Goal: Information Seeking & Learning: Learn about a topic

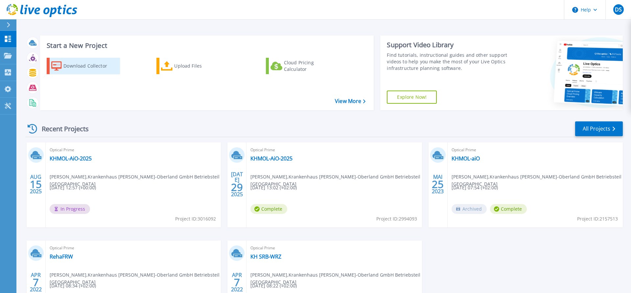
click at [96, 67] on div "Download Collector" at bounding box center [89, 65] width 53 height 13
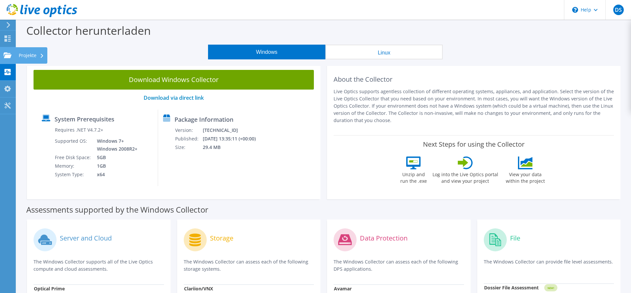
click at [7, 56] on use at bounding box center [8, 55] width 8 height 6
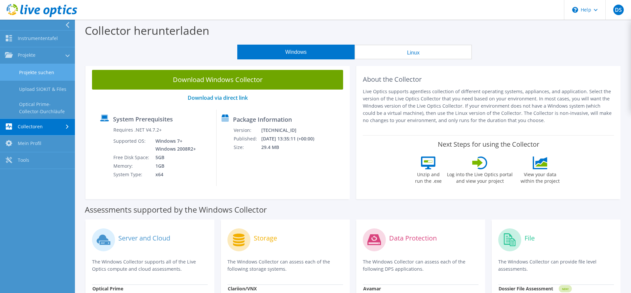
click at [51, 72] on link "Projekte suchen" at bounding box center [37, 72] width 75 height 17
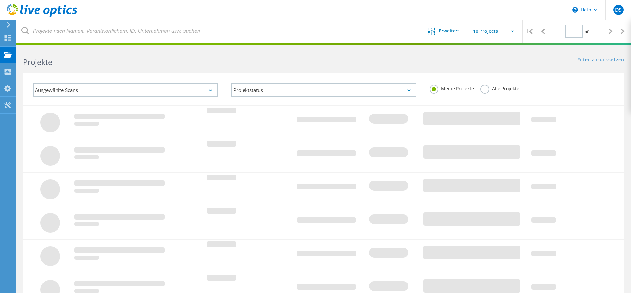
type input "1"
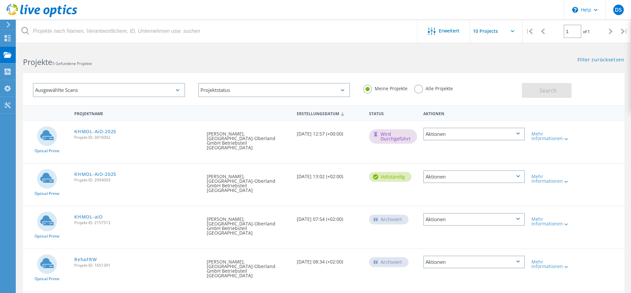
click at [483, 136] on div "Aktionen" at bounding box center [473, 134] width 101 height 13
click at [240, 141] on div "Angefordert durch Daniel Seidler, Krankenhaus Märkish-Oberland GmbH Betriebstei…" at bounding box center [248, 138] width 90 height 35
click at [457, 170] on div "Aktionen" at bounding box center [473, 176] width 101 height 13
click at [458, 157] on div "Projekt anzeigen" at bounding box center [474, 162] width 100 height 10
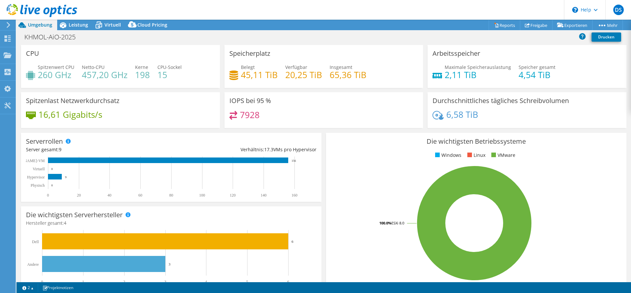
select select "USD"
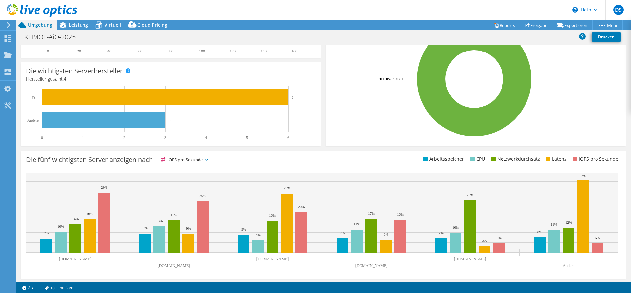
scroll to position [145, 0]
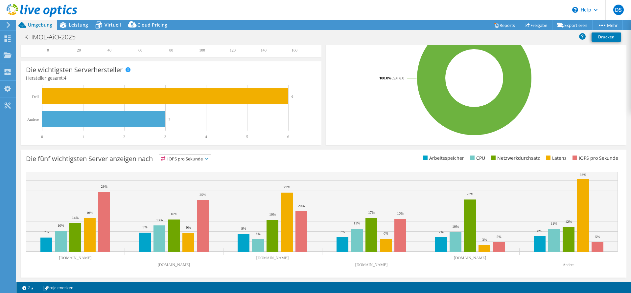
click at [203, 161] on span "IOPS pro Sekunde" at bounding box center [185, 159] width 52 height 8
click at [189, 183] on li "CPU" at bounding box center [185, 185] width 52 height 9
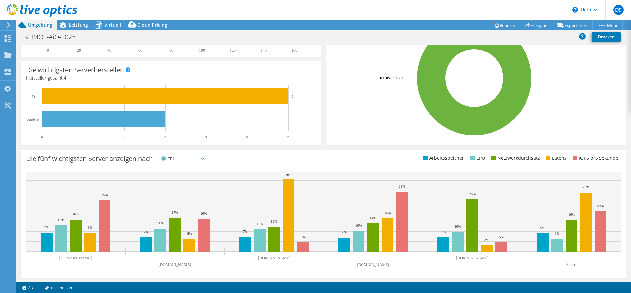
click at [189, 157] on span "CPU" at bounding box center [179, 159] width 40 height 8
click at [184, 167] on li "IOPS pro Sekunde" at bounding box center [183, 167] width 48 height 9
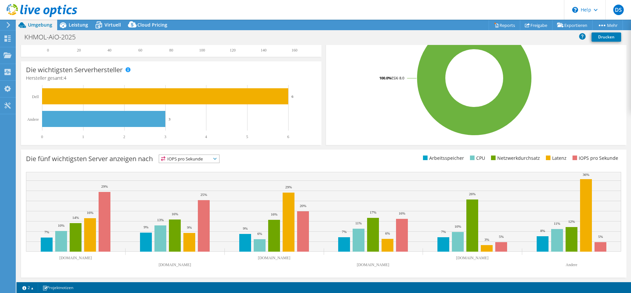
click at [188, 159] on span "IOPS pro Sekunde" at bounding box center [185, 159] width 52 height 8
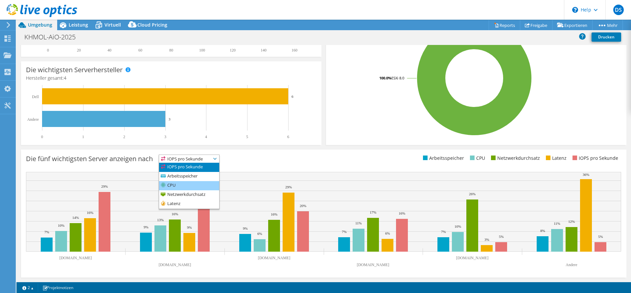
click at [186, 186] on li "CPU" at bounding box center [189, 185] width 60 height 9
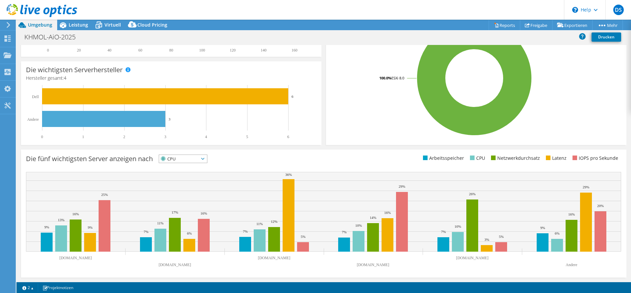
click at [189, 158] on span "CPU" at bounding box center [179, 159] width 40 height 8
click at [188, 167] on li "IOPS pro Sekunde" at bounding box center [183, 167] width 48 height 9
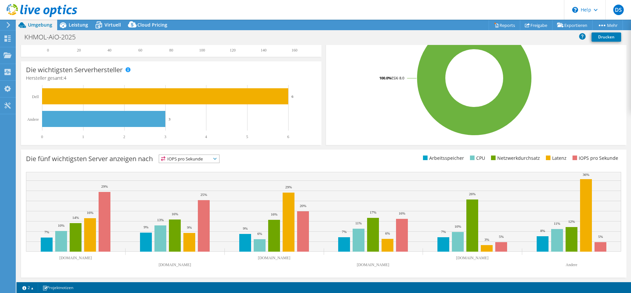
click at [189, 160] on span "IOPS pro Sekunde" at bounding box center [185, 159] width 52 height 8
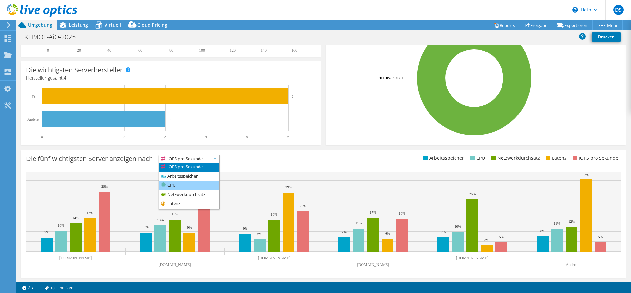
click at [183, 186] on li "CPU" at bounding box center [189, 185] width 60 height 9
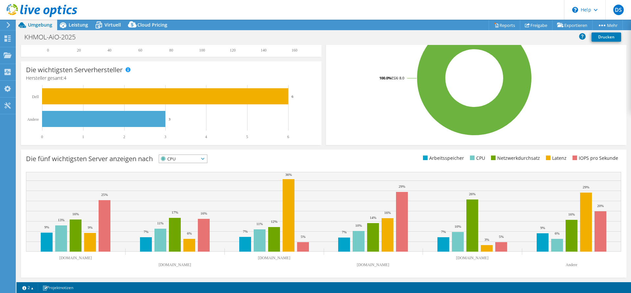
click at [174, 157] on span "CPU" at bounding box center [179, 159] width 40 height 8
click at [192, 175] on li "Arbeitsspeicher" at bounding box center [183, 176] width 48 height 9
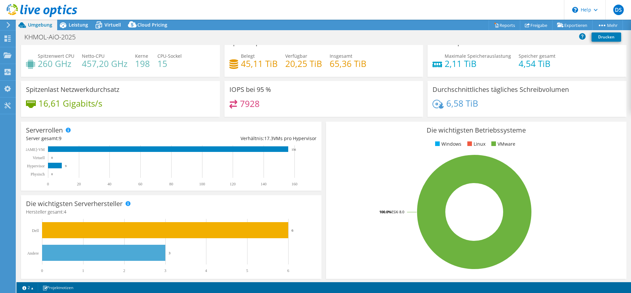
scroll to position [0, 0]
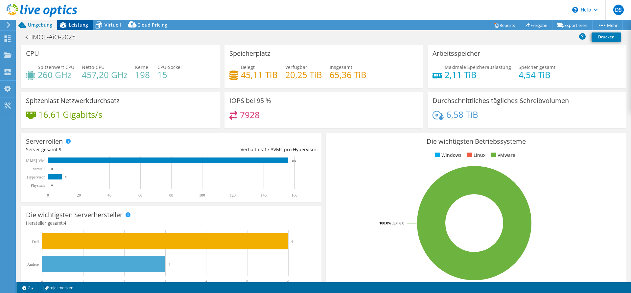
click at [85, 25] on span "Leistung" at bounding box center [78, 25] width 19 height 6
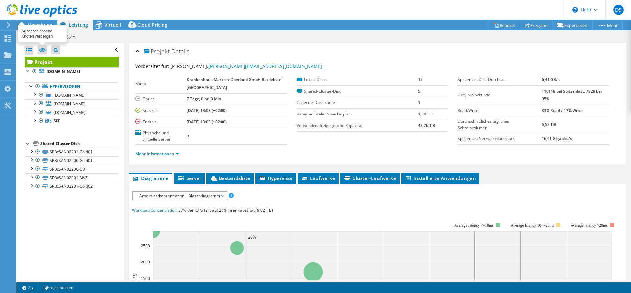
click at [43, 49] on icon at bounding box center [42, 50] width 7 height 5
click at [0, 0] on input "checkbox" at bounding box center [0, 0] width 0 height 0
click at [43, 50] on icon at bounding box center [42, 50] width 7 height 5
click at [0, 0] on input "checkbox" at bounding box center [0, 0] width 0 height 0
click at [32, 48] on div at bounding box center [29, 50] width 9 height 9
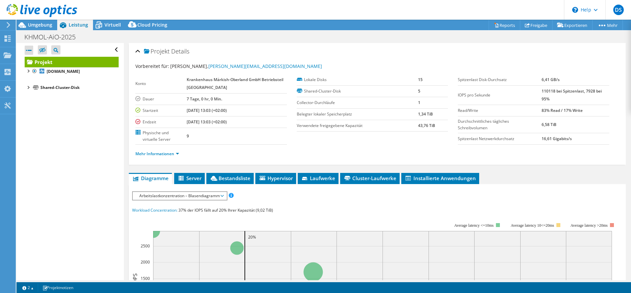
click at [31, 49] on div at bounding box center [29, 50] width 9 height 9
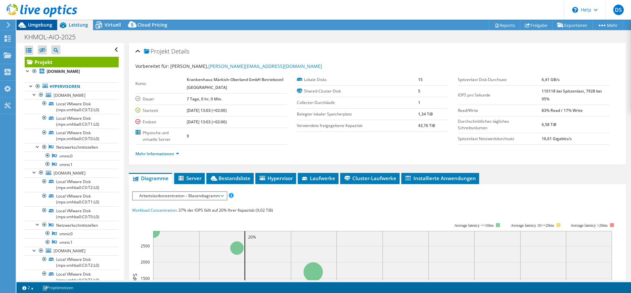
click at [47, 29] on div "Umgebung" at bounding box center [36, 25] width 41 height 11
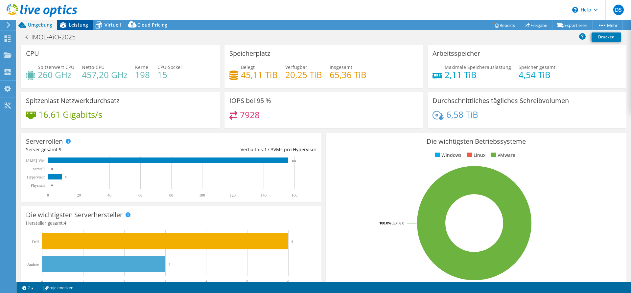
click at [73, 24] on span "Leistung" at bounding box center [78, 25] width 19 height 6
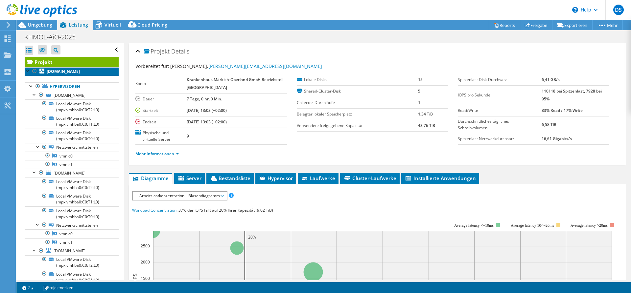
click at [77, 72] on b "[DOMAIN_NAME]" at bounding box center [63, 72] width 33 height 6
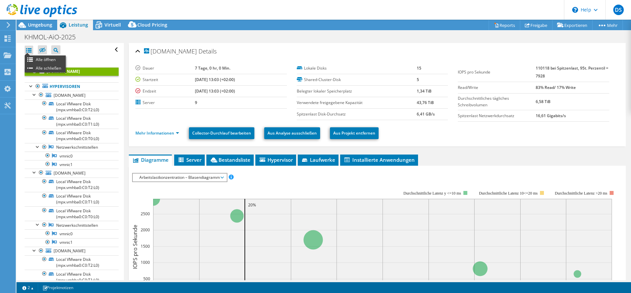
click at [31, 50] on div at bounding box center [29, 50] width 9 height 9
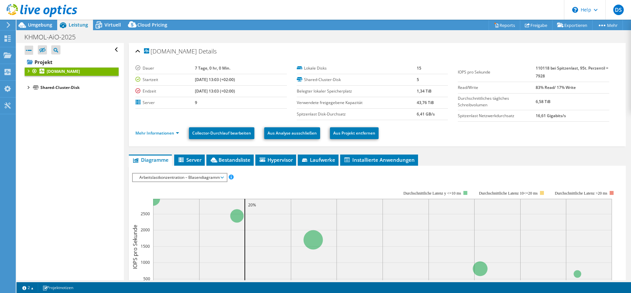
click at [31, 50] on div at bounding box center [29, 50] width 9 height 9
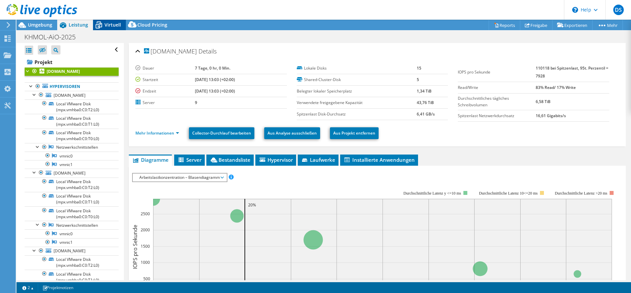
click at [109, 25] on span "Virtuell" at bounding box center [112, 25] width 16 height 6
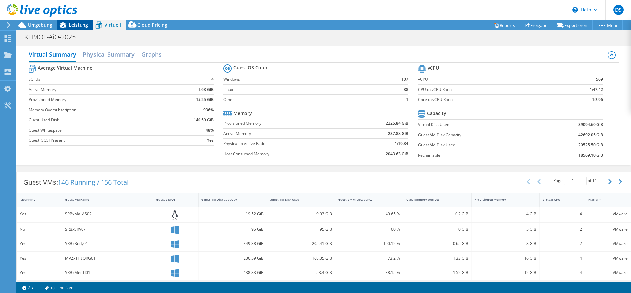
click at [71, 25] on span "Leistung" at bounding box center [78, 25] width 19 height 6
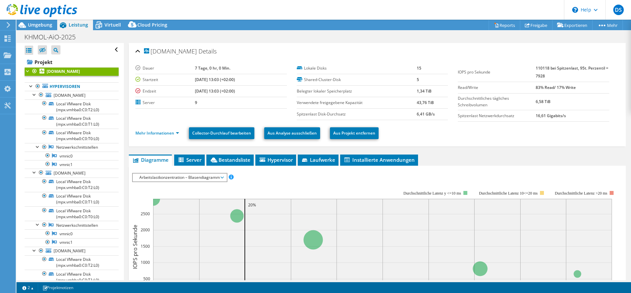
click at [39, 70] on link "[DOMAIN_NAME]" at bounding box center [72, 71] width 94 height 9
click at [200, 160] on span "Server" at bounding box center [189, 160] width 24 height 7
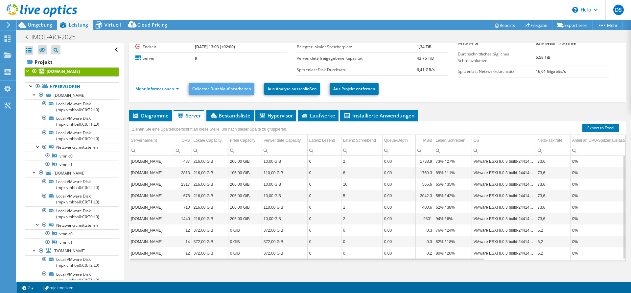
scroll to position [50, 0]
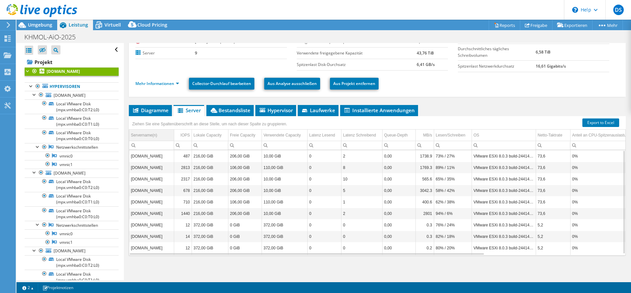
click at [147, 136] on div "Servername(n)" at bounding box center [144, 135] width 26 height 8
click at [481, 213] on td "VMware ESXi 8.0.3 build-24414501" at bounding box center [503, 213] width 64 height 11
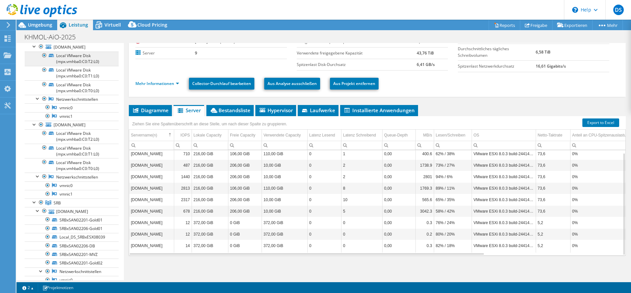
scroll to position [0, 0]
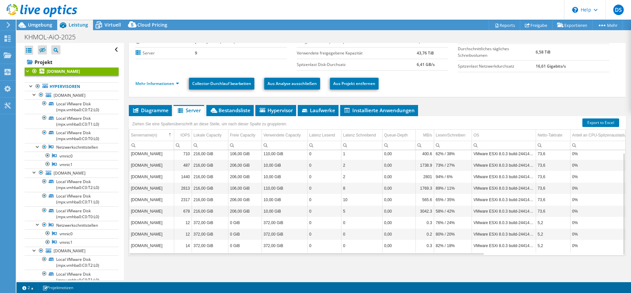
click at [31, 71] on div at bounding box center [28, 70] width 7 height 7
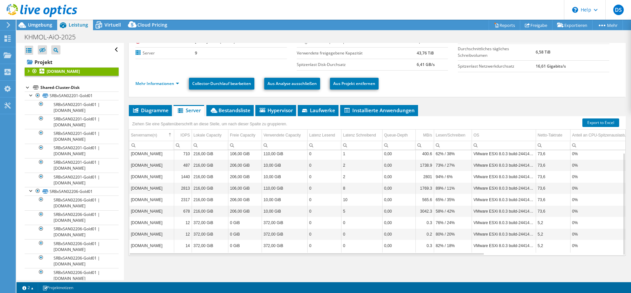
click at [29, 71] on div at bounding box center [28, 70] width 7 height 7
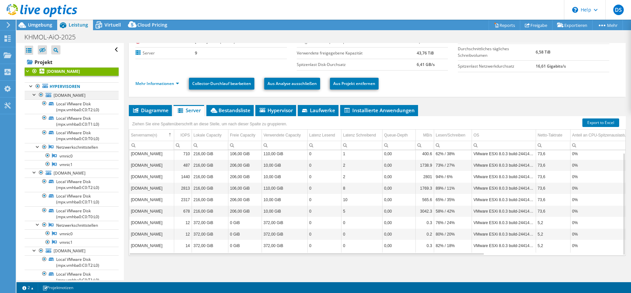
click at [34, 96] on div at bounding box center [34, 94] width 7 height 7
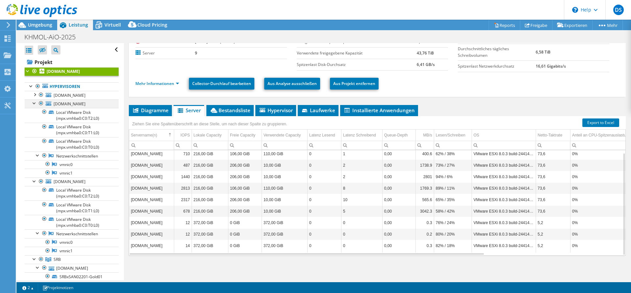
click at [34, 105] on div at bounding box center [34, 103] width 7 height 7
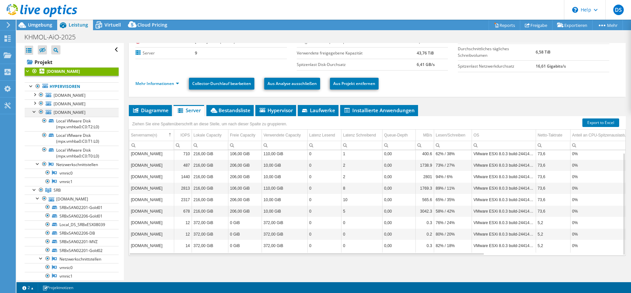
click at [34, 111] on div at bounding box center [34, 111] width 7 height 7
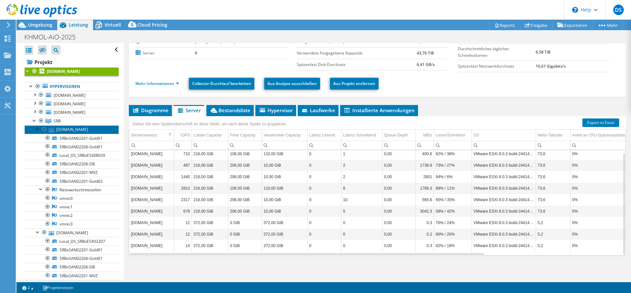
click at [68, 130] on link "[DOMAIN_NAME]" at bounding box center [72, 129] width 94 height 9
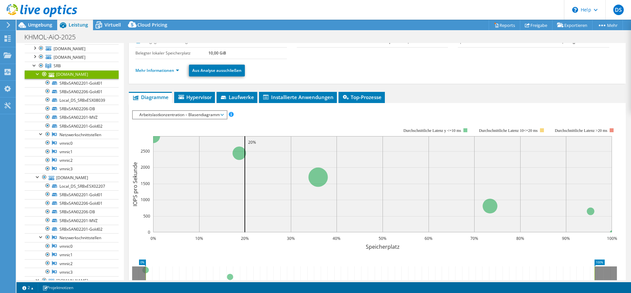
scroll to position [67, 0]
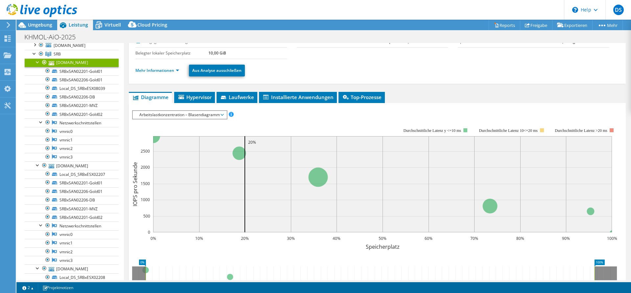
click at [37, 62] on div at bounding box center [37, 61] width 7 height 7
click at [36, 71] on div at bounding box center [37, 70] width 7 height 7
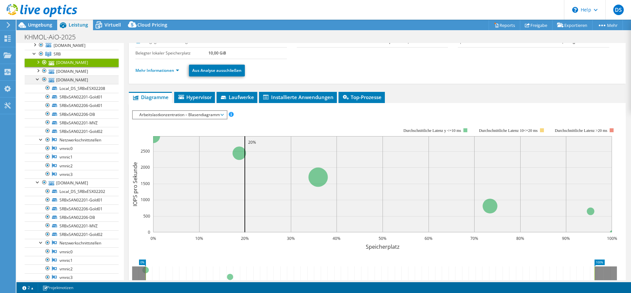
click at [38, 77] on div at bounding box center [37, 79] width 7 height 7
click at [37, 87] on div at bounding box center [37, 87] width 7 height 7
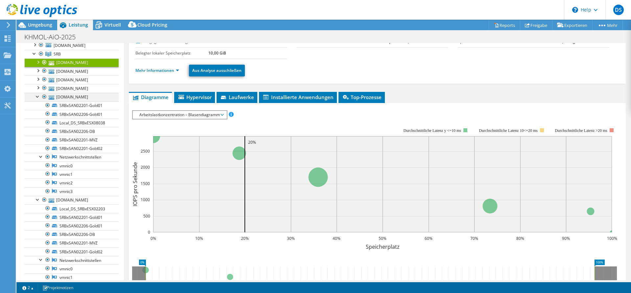
click at [37, 97] on div at bounding box center [37, 96] width 7 height 7
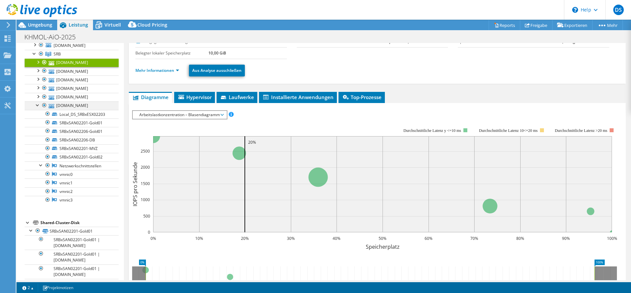
click at [37, 104] on div at bounding box center [37, 104] width 7 height 7
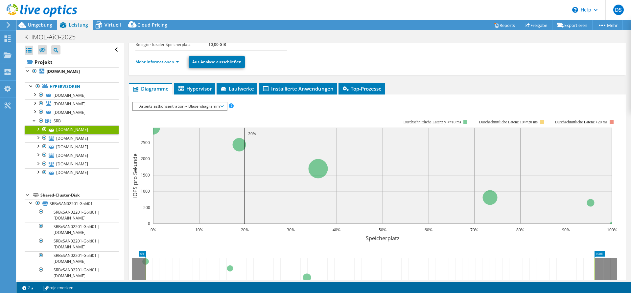
scroll to position [19, 0]
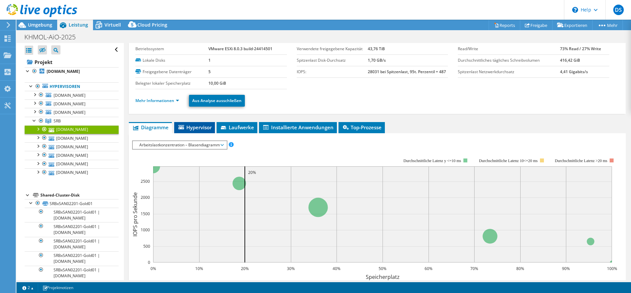
click at [204, 129] on span "Hypervisor" at bounding box center [194, 127] width 34 height 7
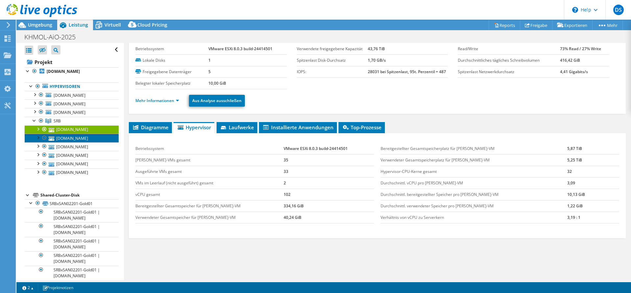
click at [75, 137] on link "[DOMAIN_NAME]" at bounding box center [72, 138] width 94 height 9
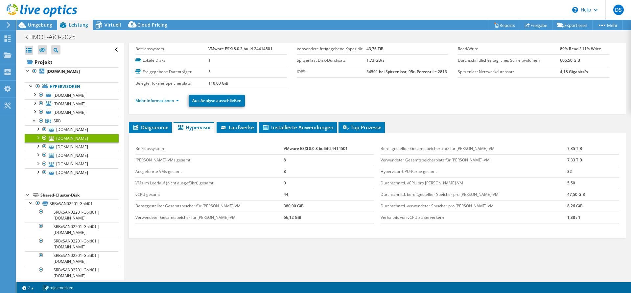
click at [39, 139] on div at bounding box center [37, 137] width 7 height 7
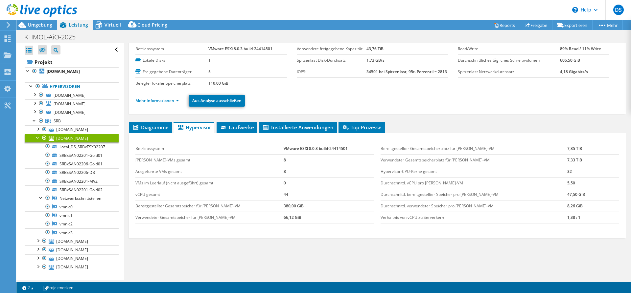
click at [39, 138] on div at bounding box center [37, 137] width 7 height 7
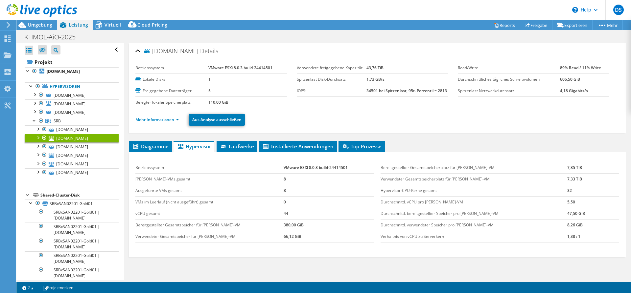
scroll to position [0, 0]
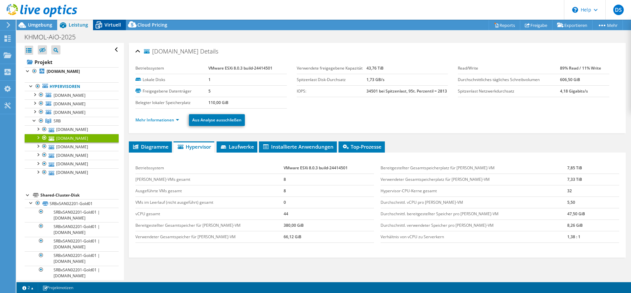
click at [110, 25] on span "Virtuell" at bounding box center [112, 25] width 16 height 6
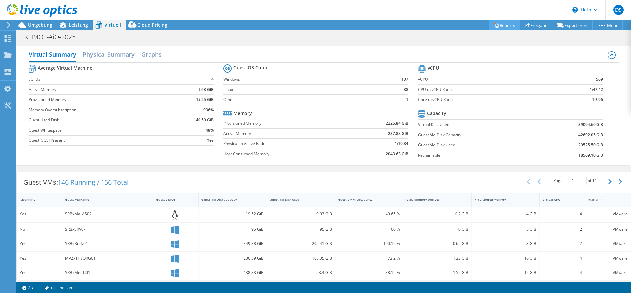
click at [505, 25] on link "Reports" at bounding box center [504, 25] width 32 height 10
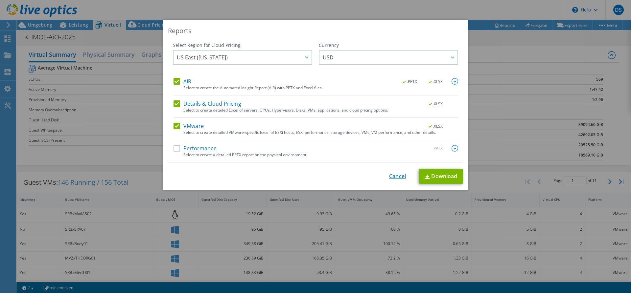
click at [398, 178] on link "Cancel" at bounding box center [397, 176] width 17 height 6
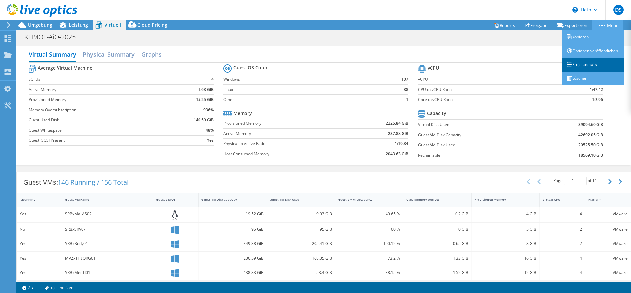
click at [581, 72] on link "Projektdetails" at bounding box center [592, 65] width 62 height 14
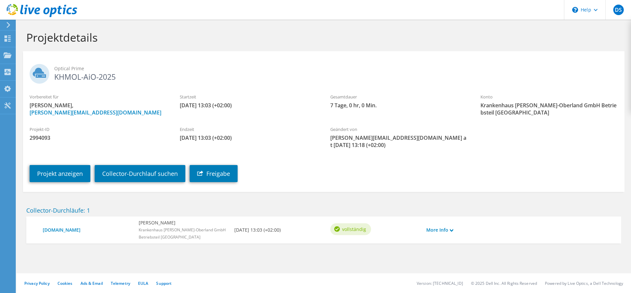
click at [454, 223] on div "More Info" at bounding box center [447, 230] width 48 height 14
click at [452, 229] on icon at bounding box center [451, 230] width 3 height 3
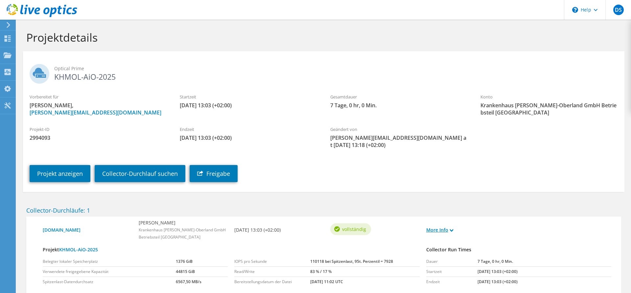
click at [452, 229] on icon at bounding box center [451, 230] width 3 height 3
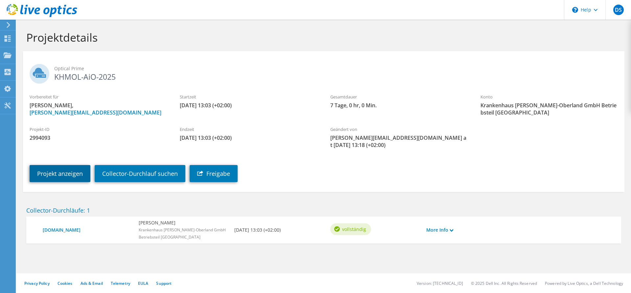
click at [62, 170] on link "Projekt anzeigen" at bounding box center [60, 173] width 61 height 17
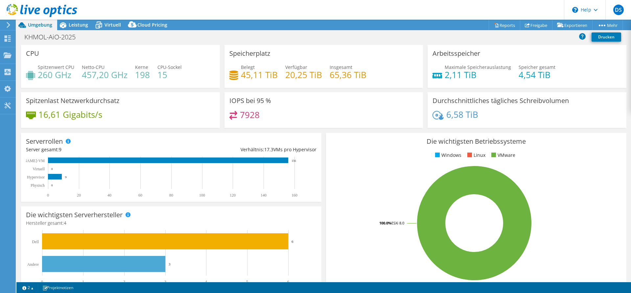
select select "USD"
click at [8, 24] on use at bounding box center [9, 25] width 4 height 6
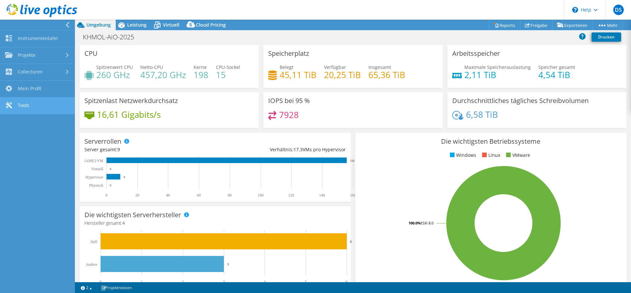
click at [54, 106] on link "Tools" at bounding box center [37, 106] width 75 height 17
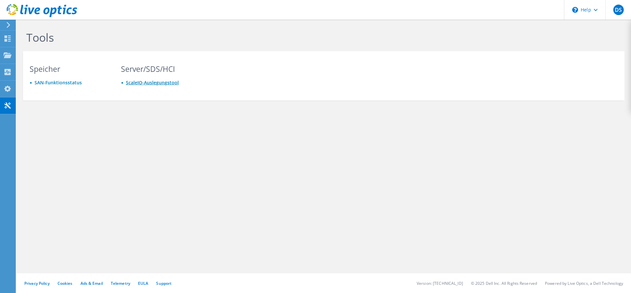
click at [161, 84] on link "ScaleIO-Auslegungstool" at bounding box center [152, 82] width 53 height 6
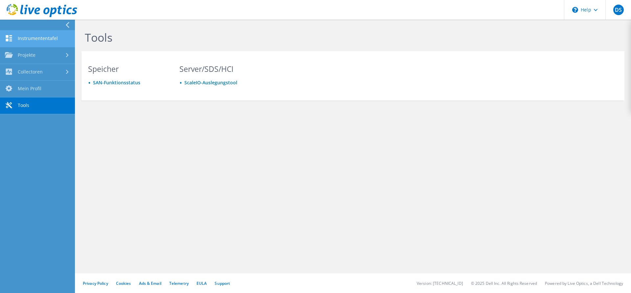
click at [39, 41] on link "Instrumententafel" at bounding box center [37, 39] width 75 height 17
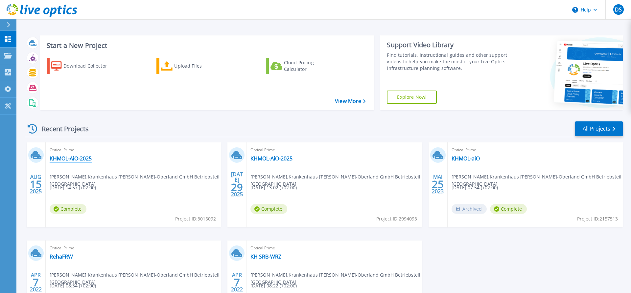
click at [73, 157] on link "KHMOL-AiO-2025" at bounding box center [71, 158] width 42 height 7
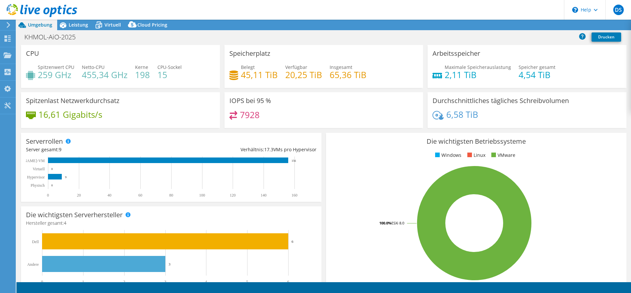
select select "USD"
